Goal: Entertainment & Leisure: Consume media (video, audio)

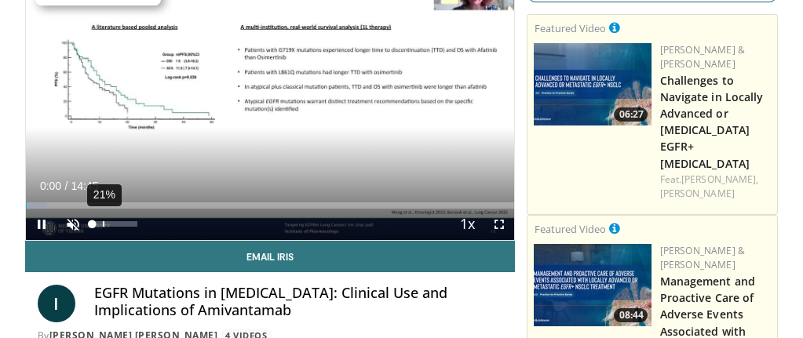
click at [103, 226] on div "21%" at bounding box center [115, 223] width 45 height 5
click at [101, 226] on div "Volume Level" at bounding box center [98, 223] width 10 height 5
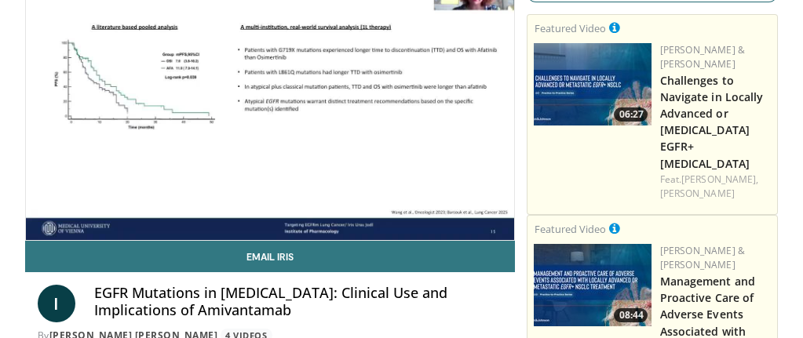
click at [97, 227] on div "10 seconds Tap to unmute" at bounding box center [270, 103] width 489 height 276
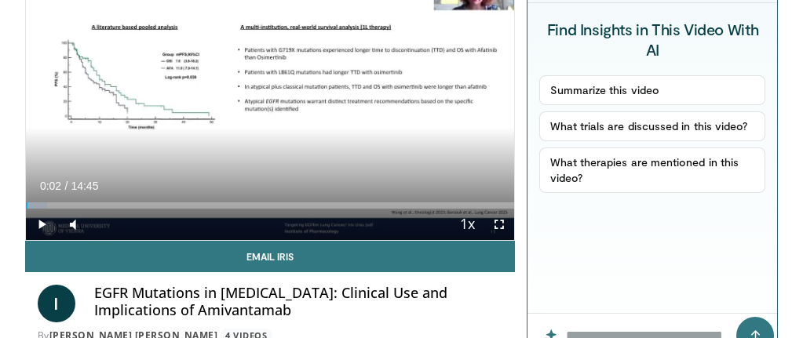
click at [93, 186] on span "14:45" at bounding box center [84, 186] width 27 height 13
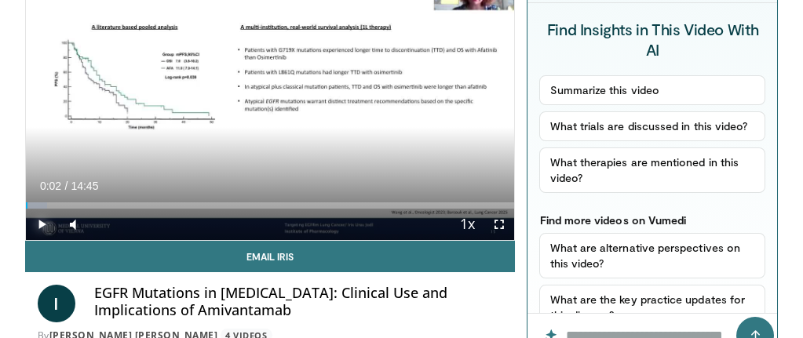
click at [43, 225] on span "Video Player" at bounding box center [41, 224] width 31 height 31
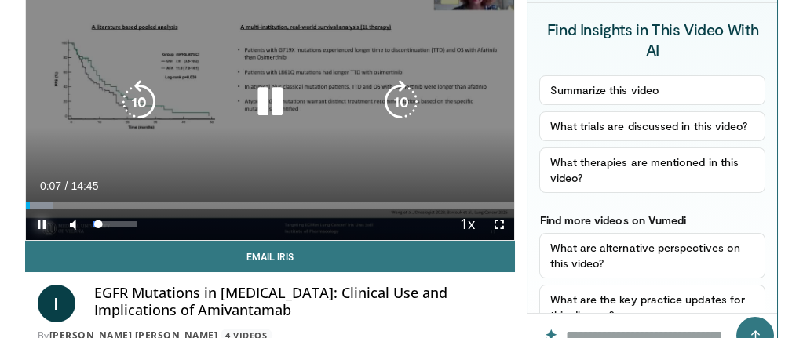
click at [97, 227] on div "Volume Level" at bounding box center [96, 223] width 6 height 5
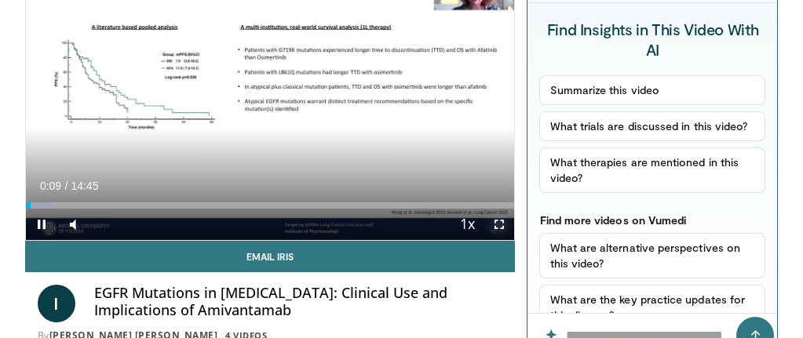
click at [500, 221] on span "Video Player" at bounding box center [498, 224] width 31 height 31
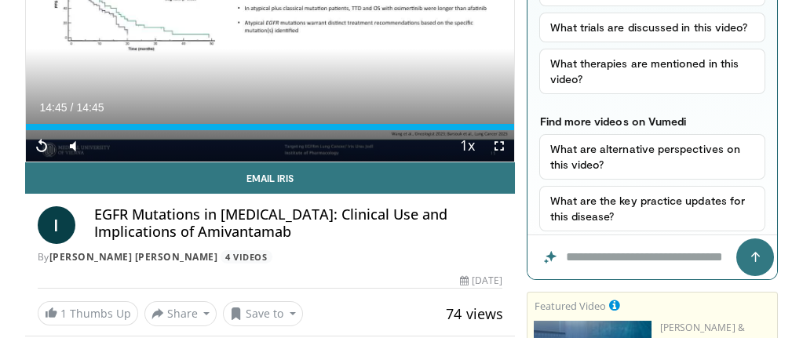
scroll to position [79, 0]
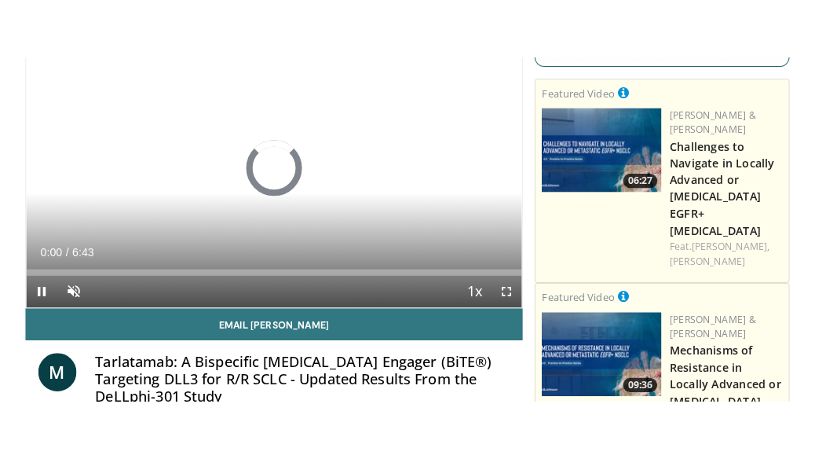
scroll to position [157, 0]
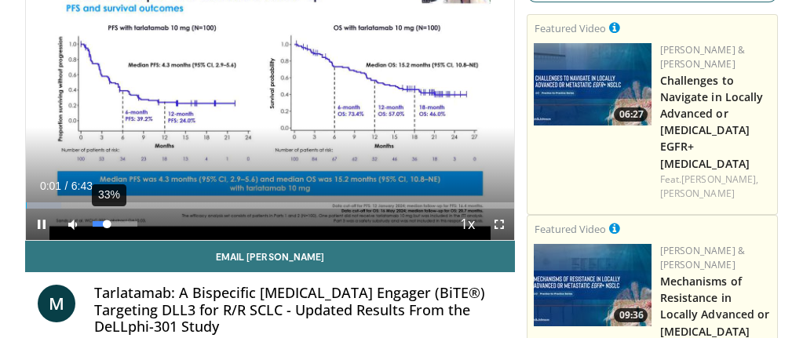
click at [107, 228] on div "33%" at bounding box center [115, 224] width 55 height 31
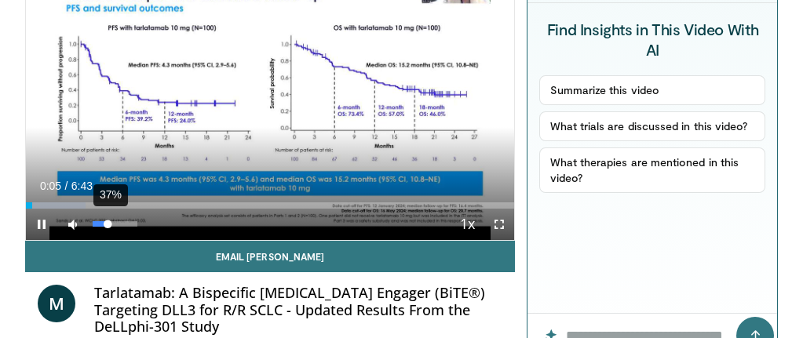
click at [108, 229] on video-js "**********" at bounding box center [270, 103] width 489 height 276
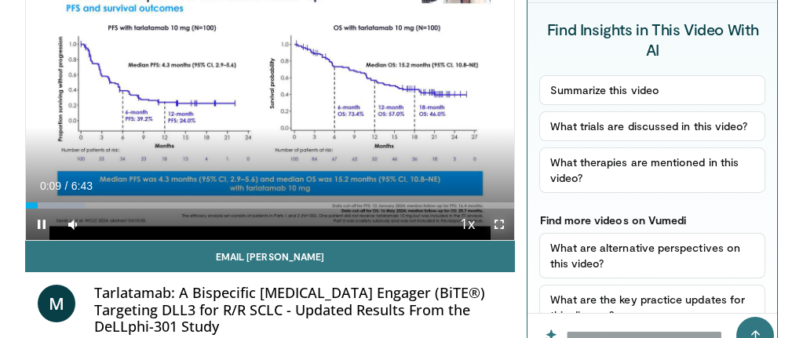
click at [500, 225] on span "Video Player" at bounding box center [498, 224] width 31 height 31
